Goal: Task Accomplishment & Management: Manage account settings

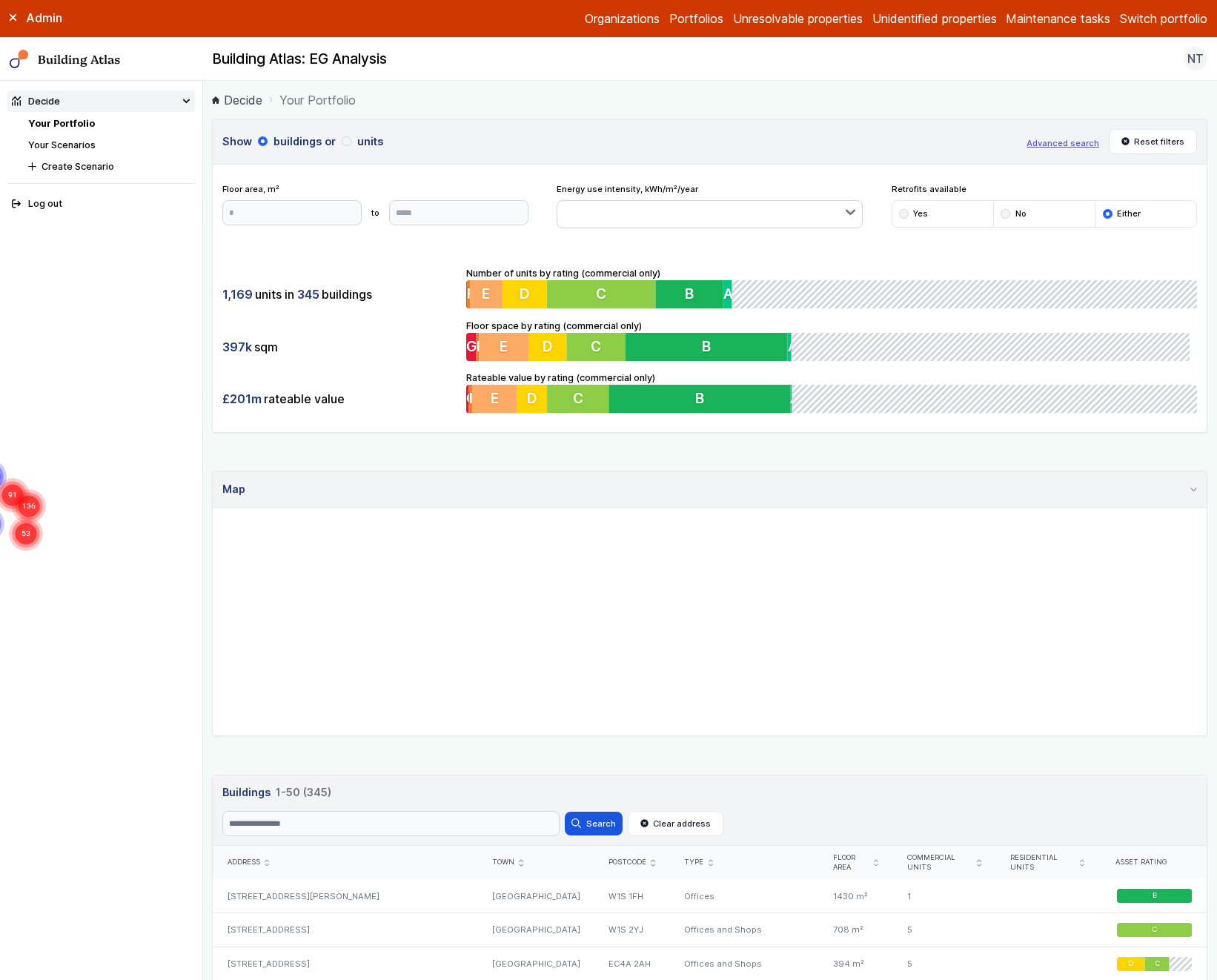
click at [1174, 27] on div "Admin Organizations Portfolios Unresolvable properties Unidentified properties …" at bounding box center [608, 18] width 1217 height 38
click at [1175, 22] on button "Switch portfolio" at bounding box center [1163, 18] width 88 height 18
click at [0, 0] on button "Westminster LA" at bounding box center [0, 0] width 0 height 0
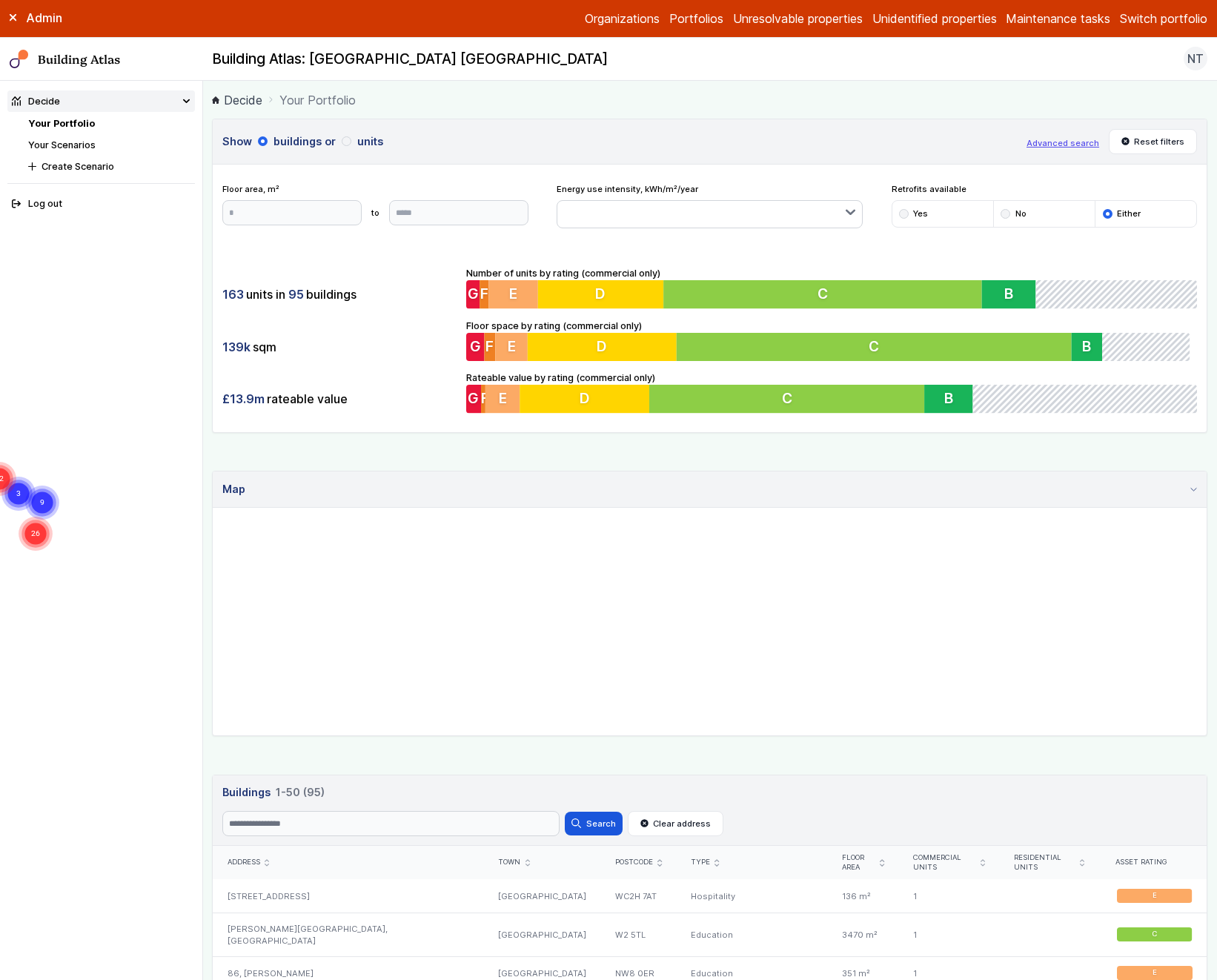
click at [1158, 14] on button "Switch portfolio" at bounding box center [1163, 18] width 88 height 18
click at [0, 0] on button "GP surgeries" at bounding box center [0, 0] width 0 height 0
